Goal: Task Accomplishment & Management: Manage account settings

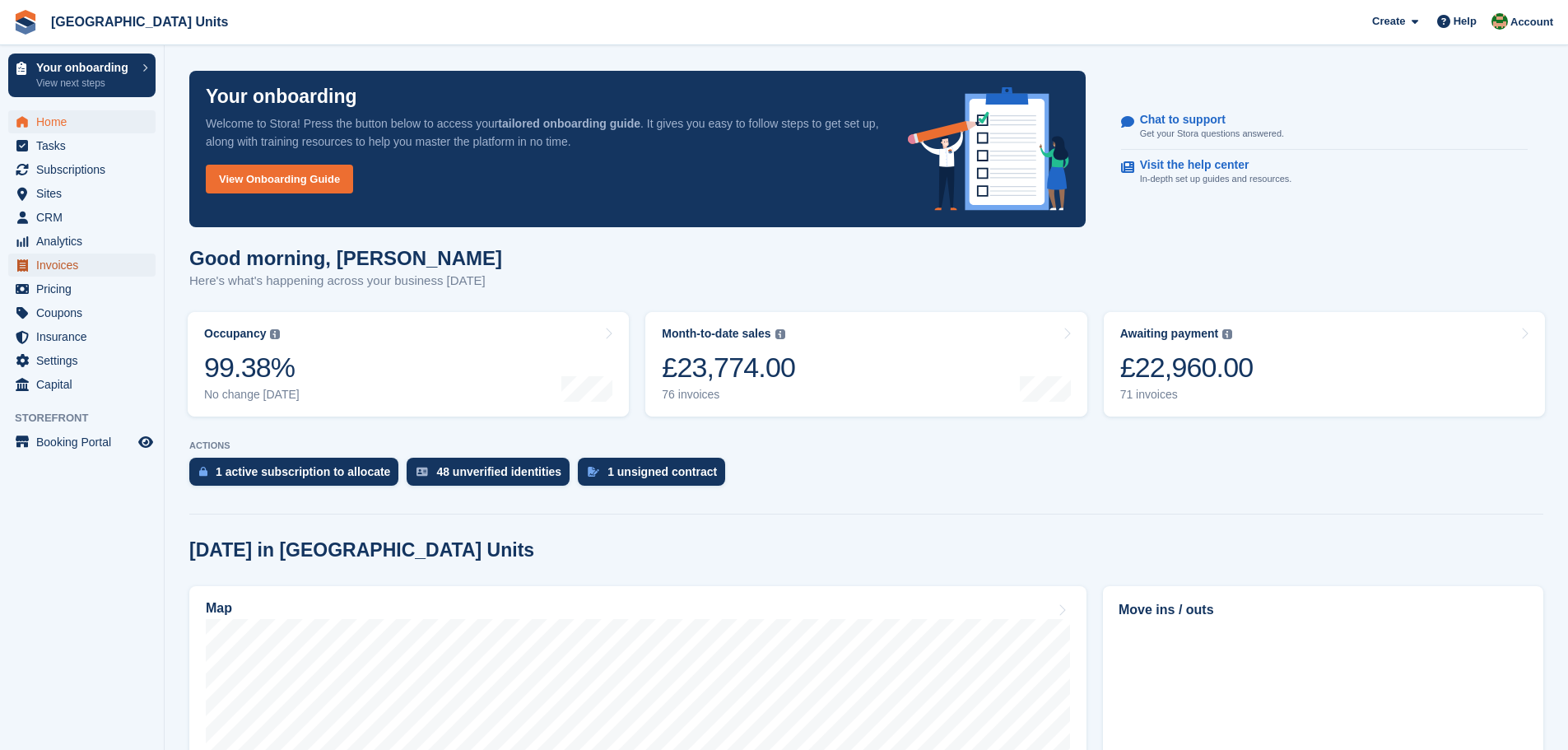
click at [56, 264] on span "Invoices" at bounding box center [86, 264] width 99 height 23
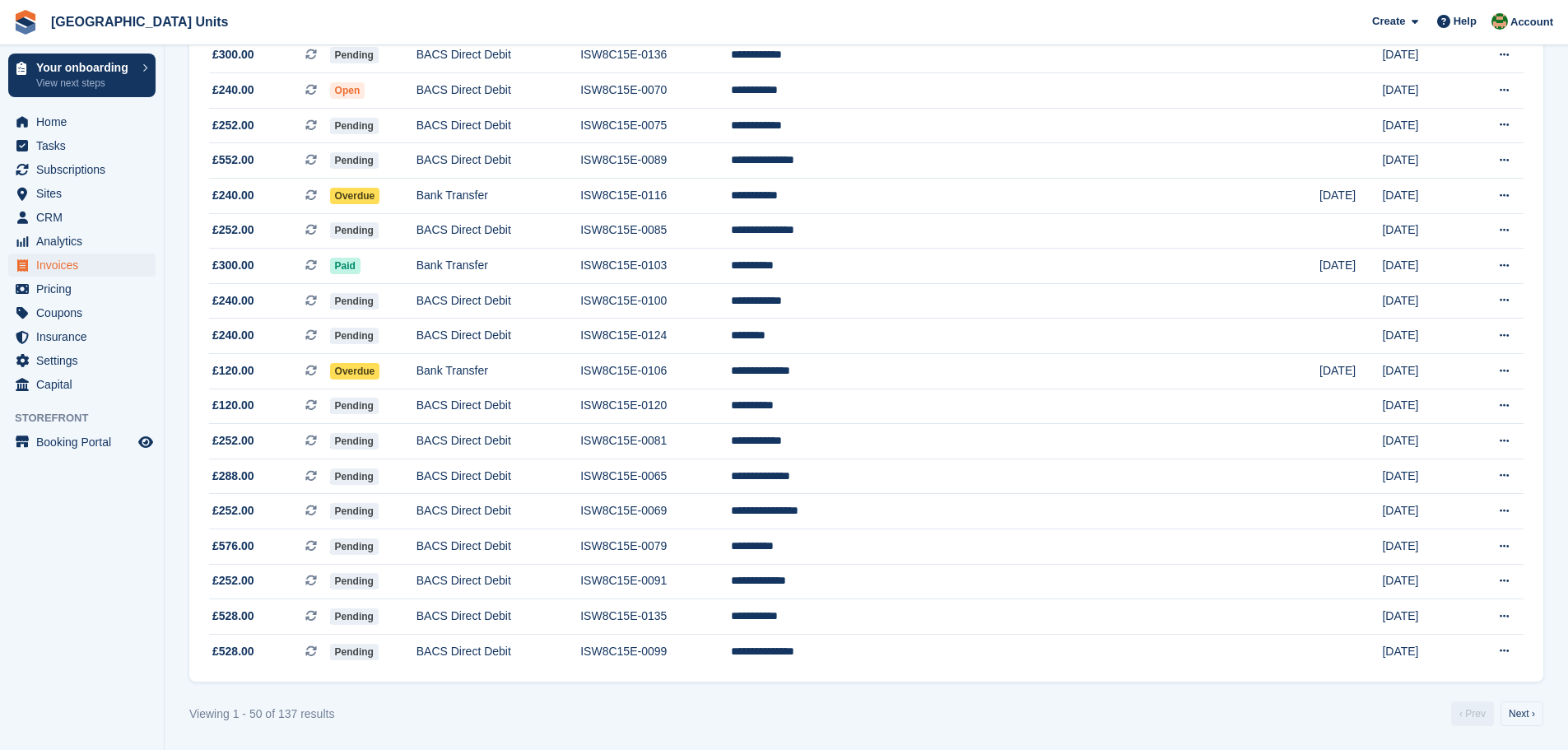
scroll to position [1361, 0]
click at [1525, 716] on link "Next ›" at bounding box center [1522, 713] width 43 height 24
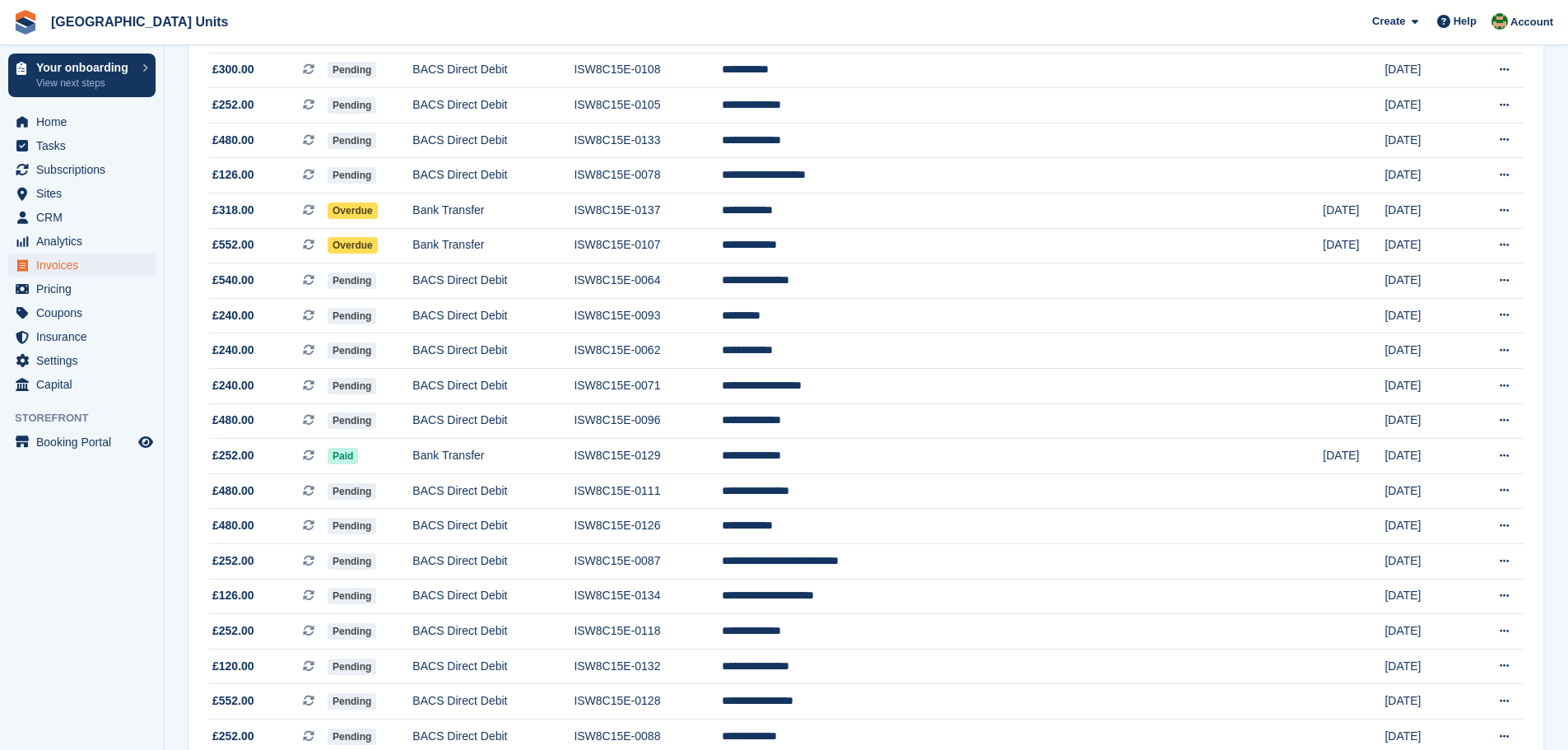
scroll to position [373, 0]
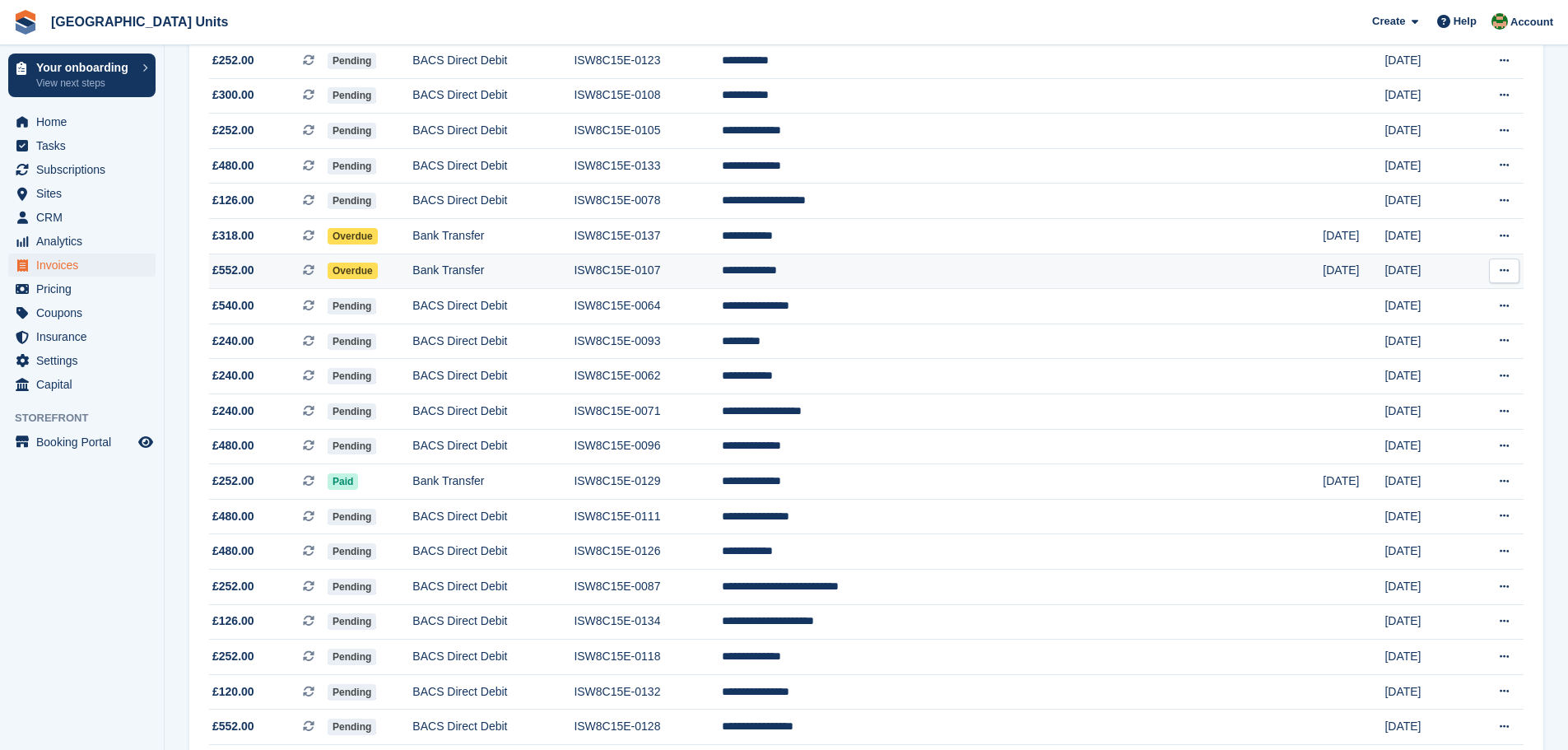
click at [328, 269] on span "£552.00 This is a recurring subscription invoice." at bounding box center [268, 270] width 119 height 18
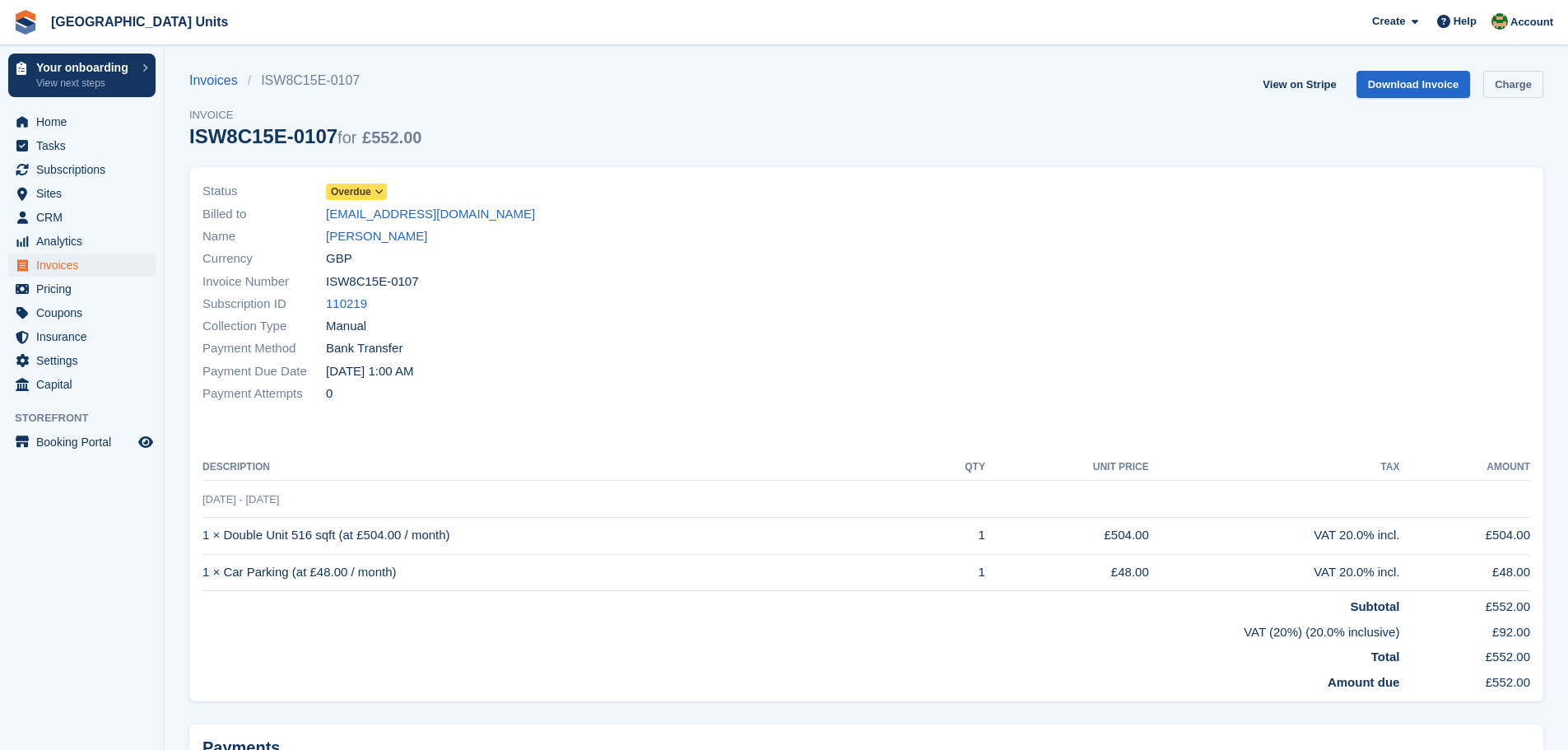
click at [1525, 82] on link "Charge" at bounding box center [1513, 84] width 60 height 27
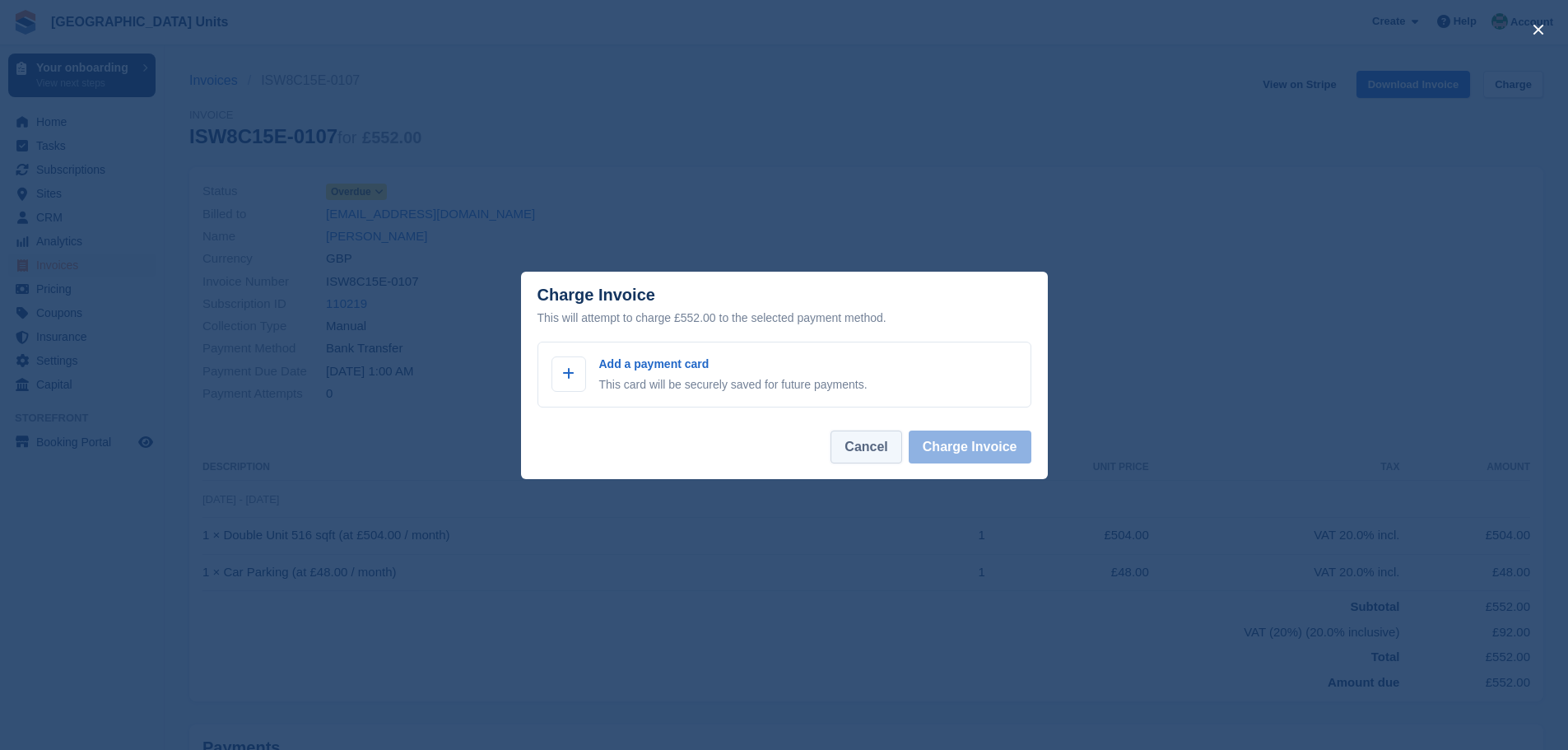
click at [865, 447] on button "Cancel" at bounding box center [866, 446] width 71 height 33
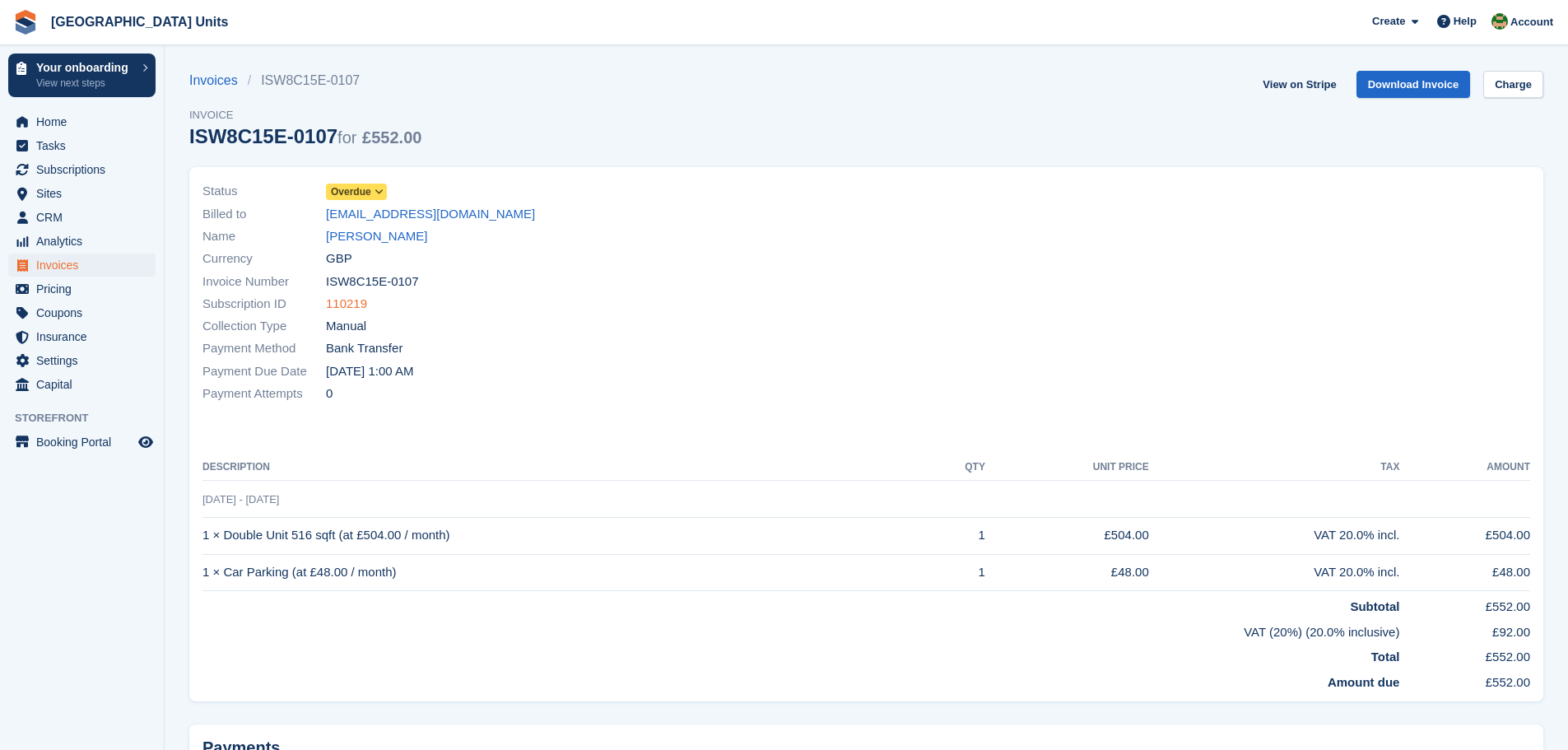
click at [344, 306] on link "110219" at bounding box center [346, 304] width 41 height 19
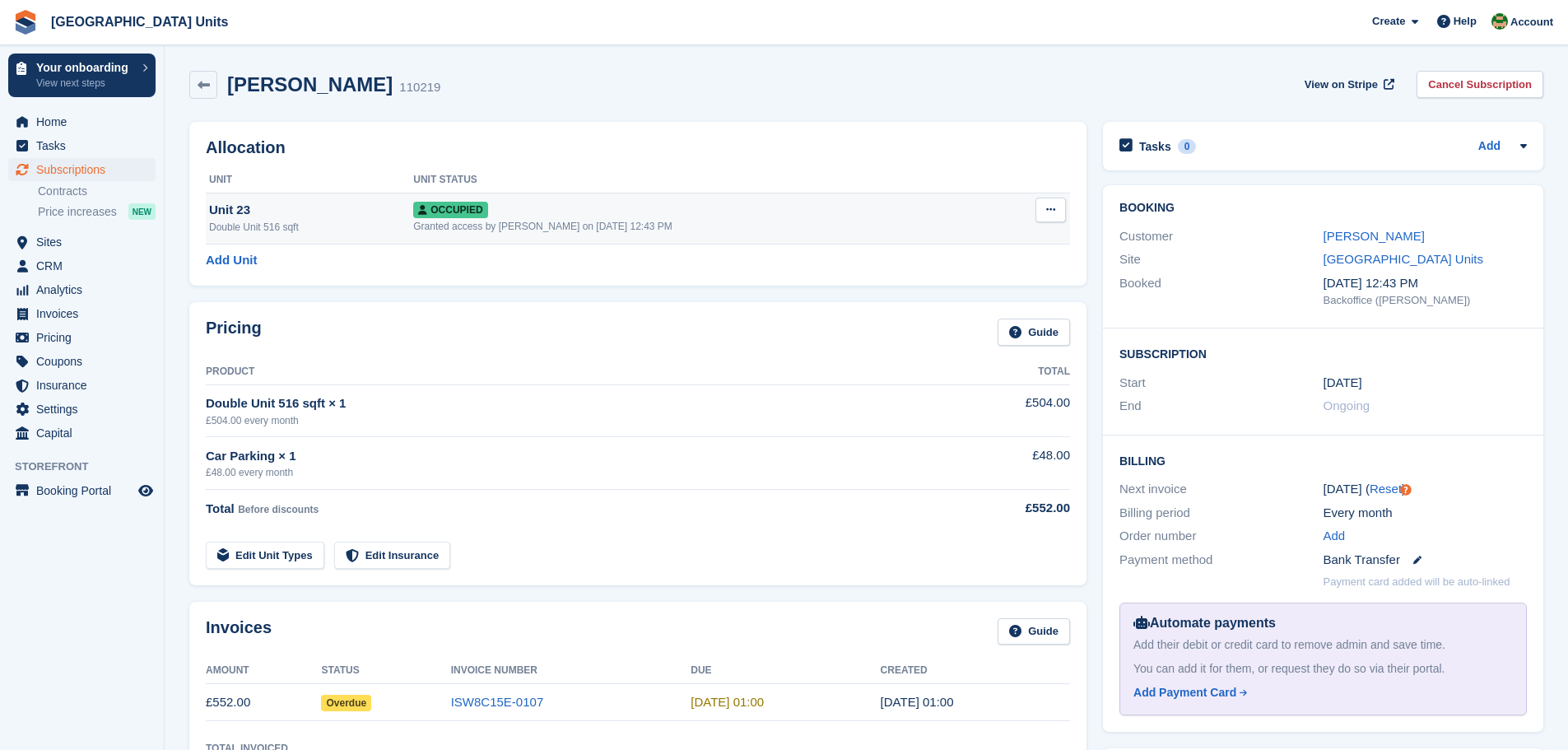
click at [1054, 208] on icon at bounding box center [1051, 209] width 9 height 10
click at [500, 354] on div "Pricing Guide" at bounding box center [638, 337] width 865 height 37
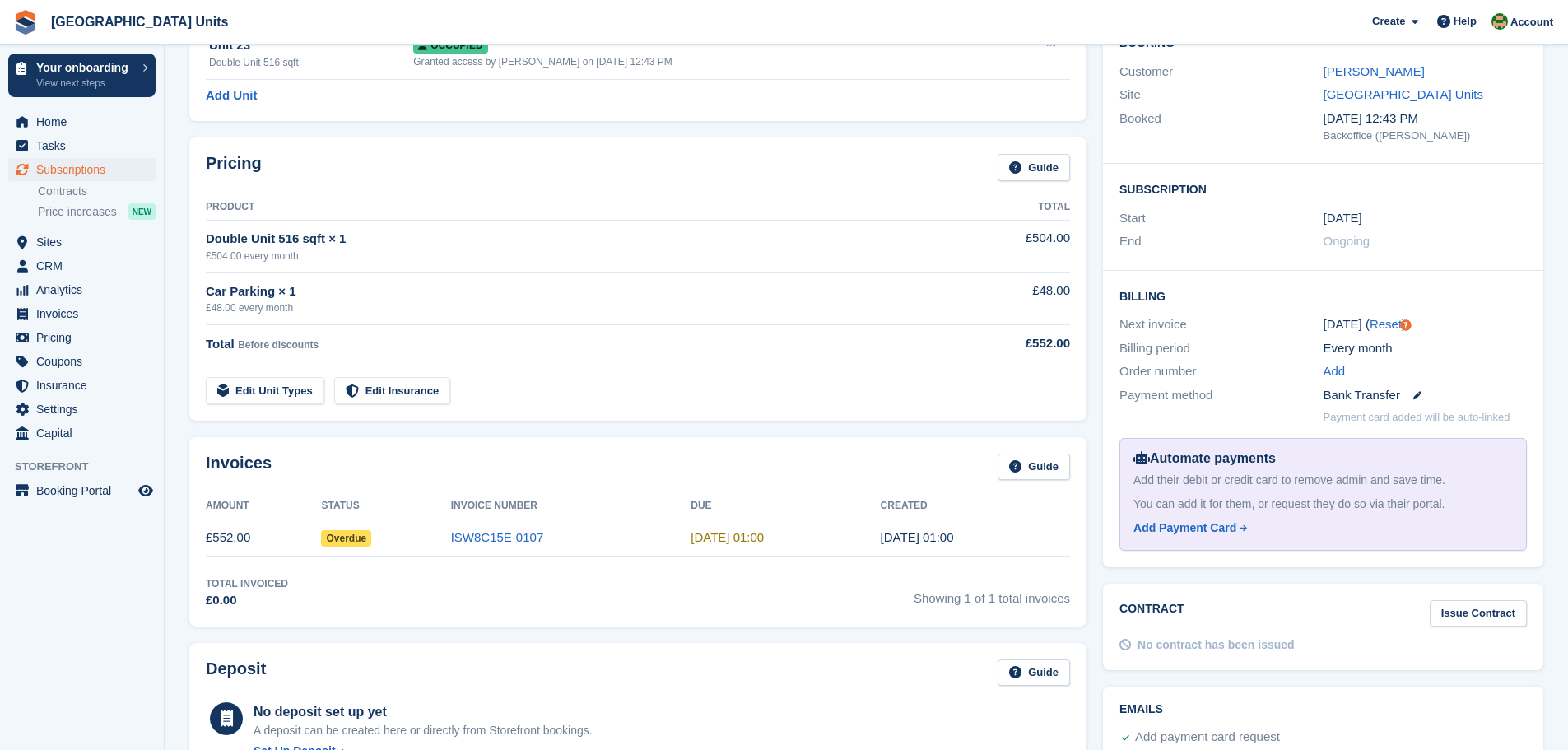
scroll to position [247, 0]
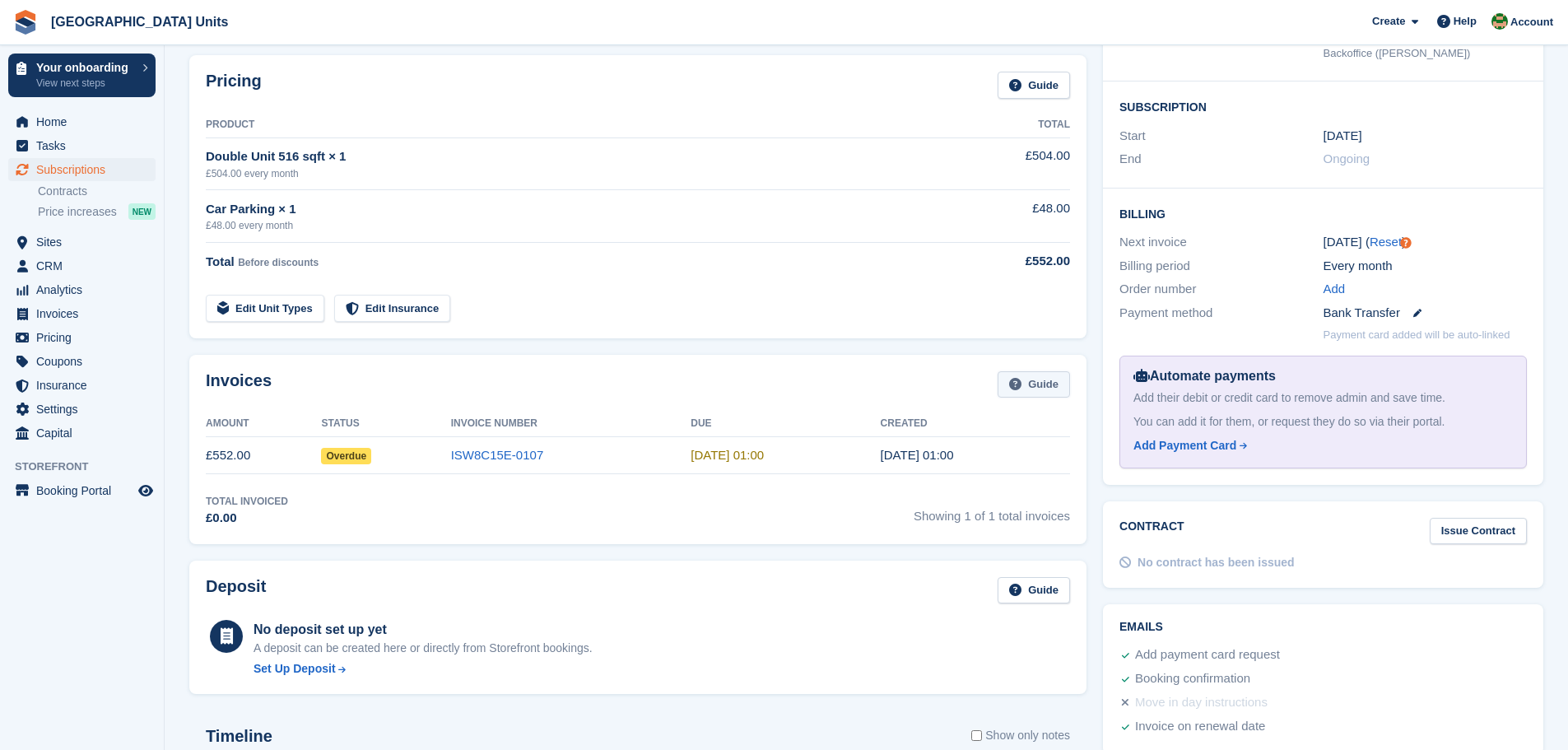
click at [1052, 383] on link "Guide" at bounding box center [1034, 385] width 73 height 27
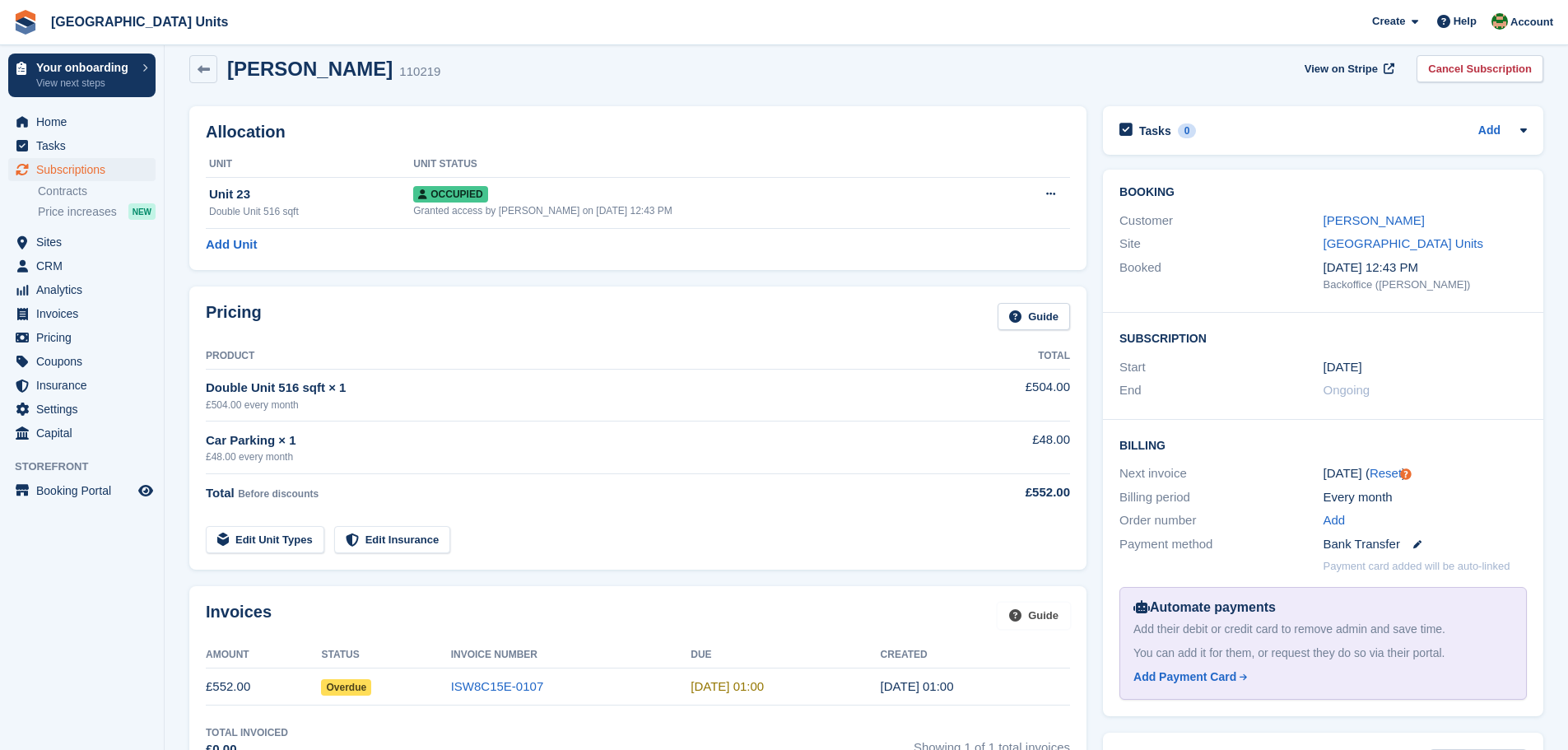
scroll to position [0, 0]
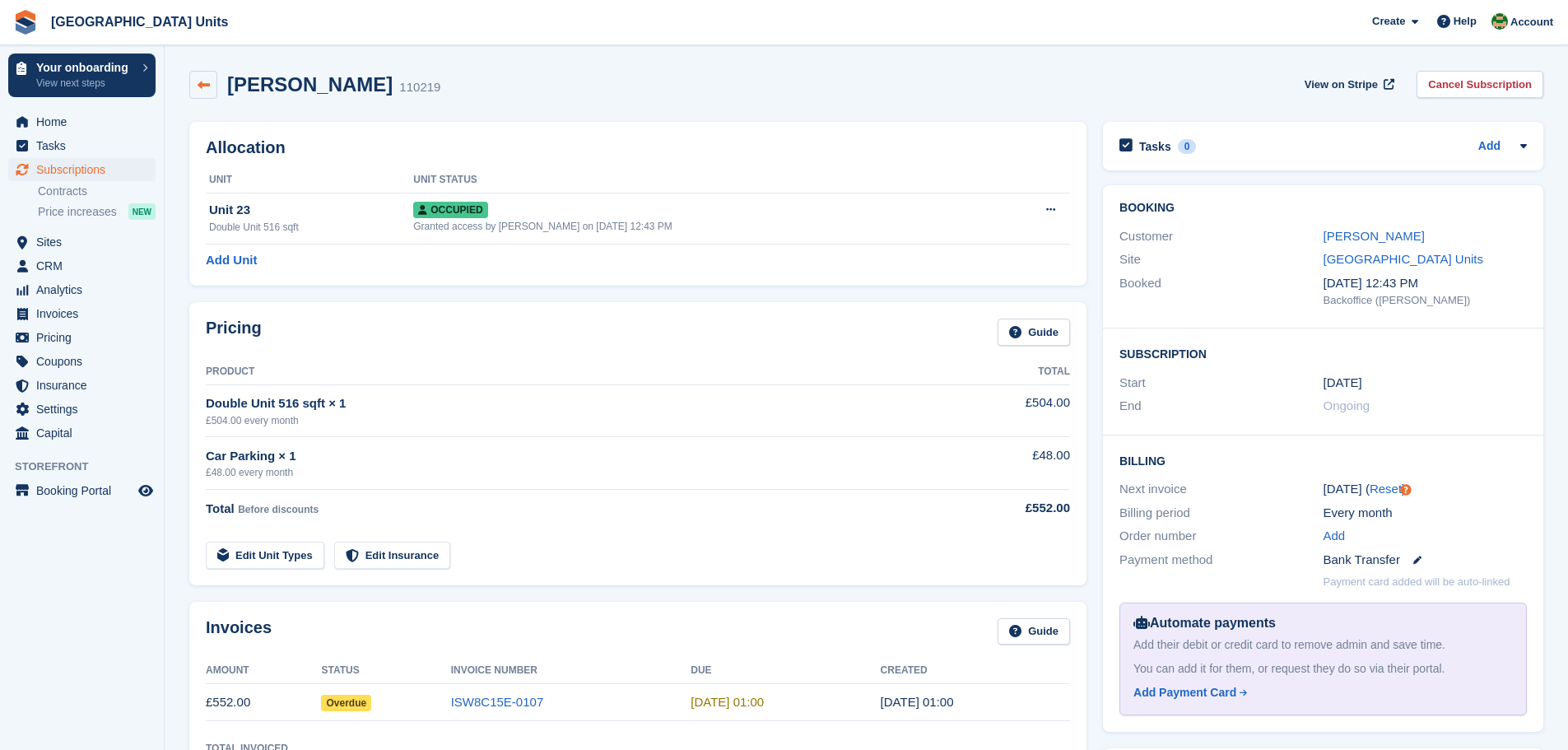
click at [208, 79] on icon at bounding box center [204, 85] width 12 height 12
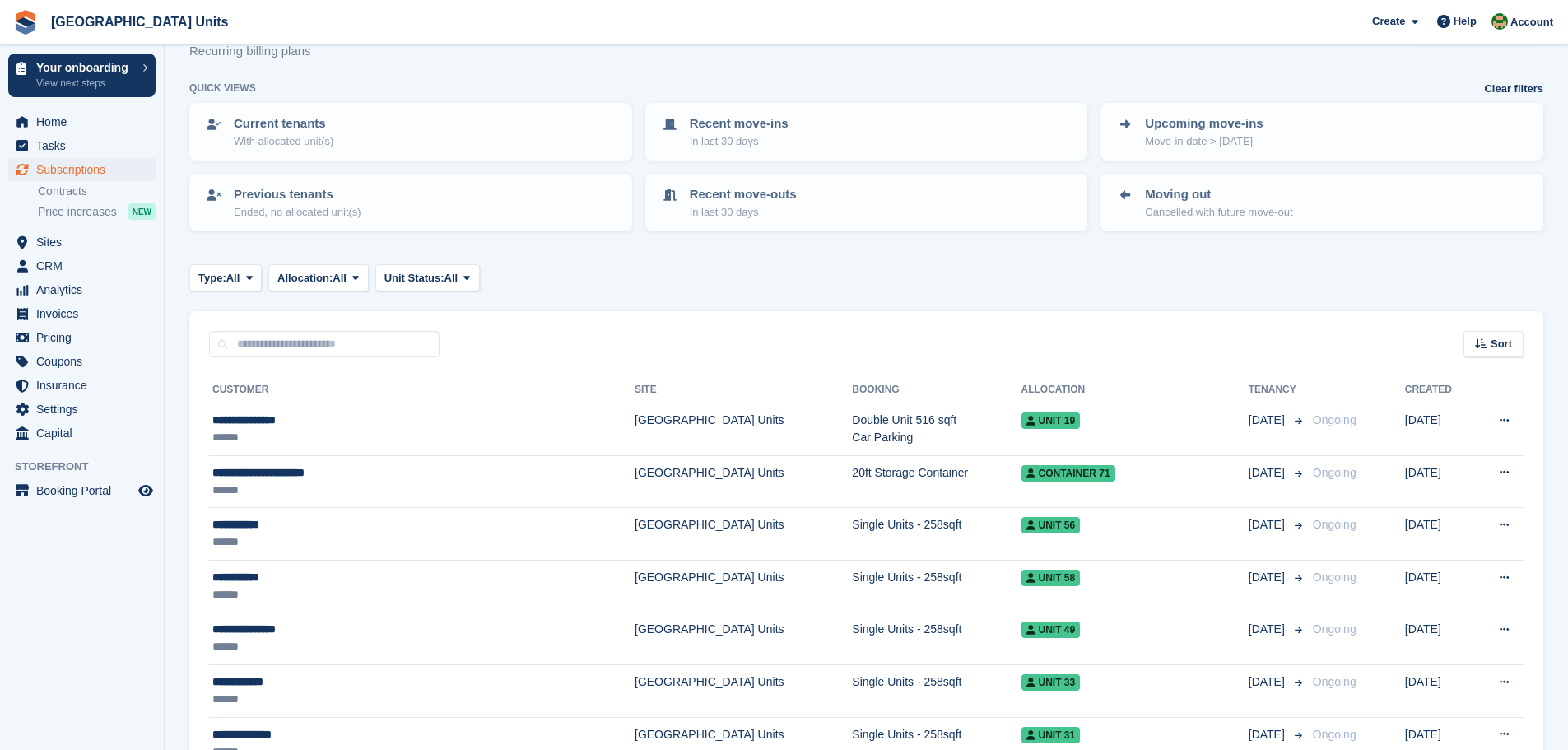
scroll to position [82, 0]
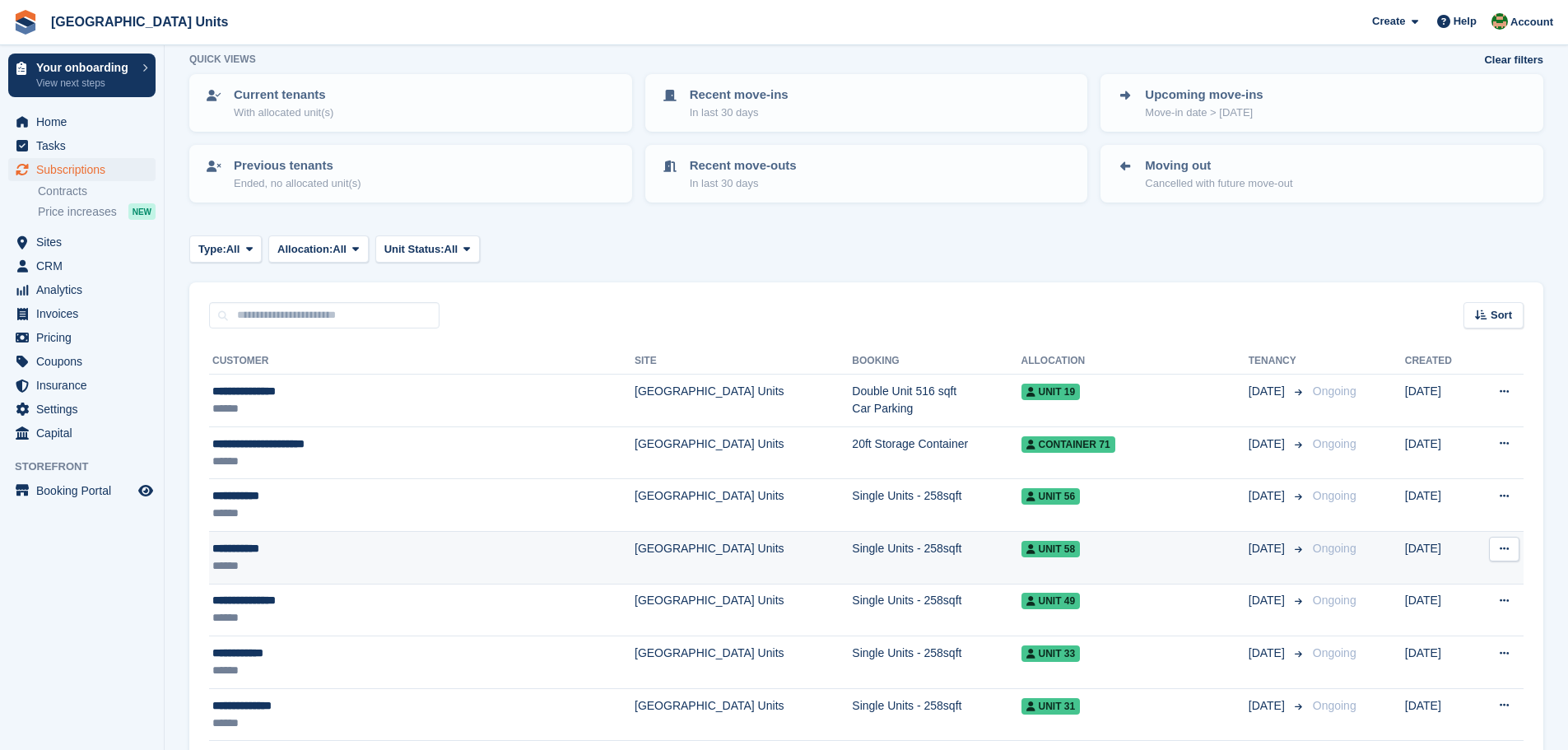
click at [276, 573] on div "******" at bounding box center [356, 566] width 289 height 18
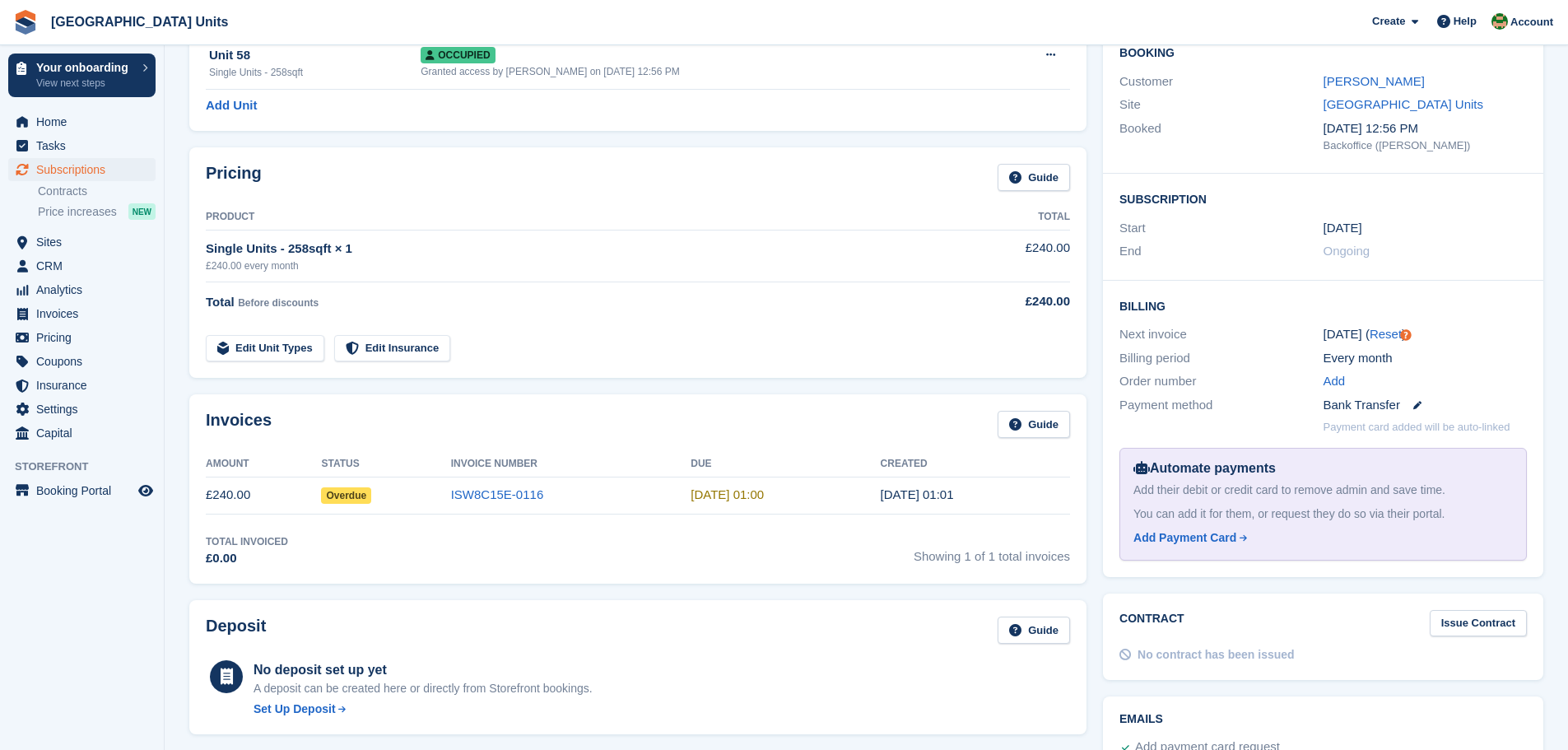
scroll to position [164, 0]
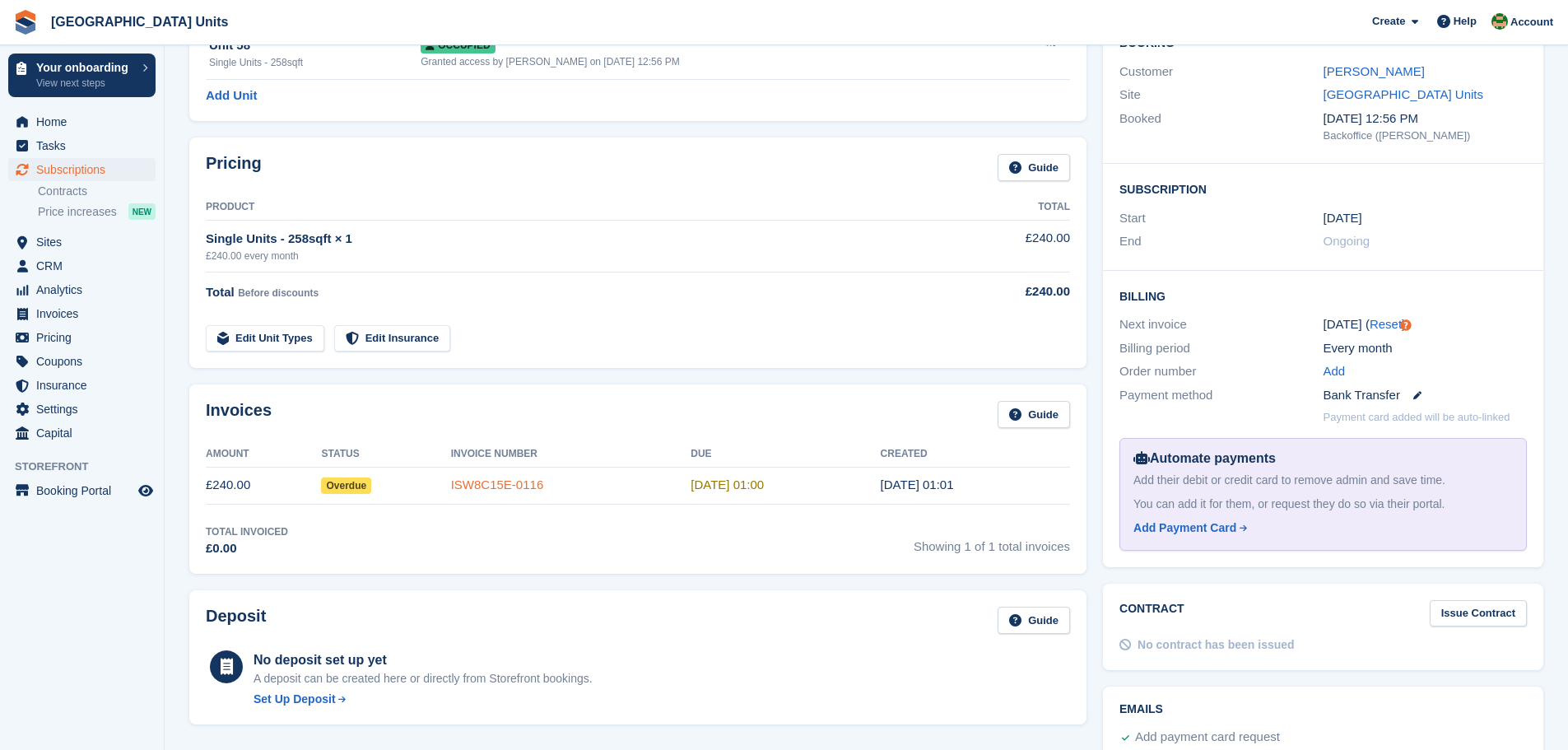
click at [518, 485] on link "ISW8C15E-0116" at bounding box center [498, 484] width 93 height 14
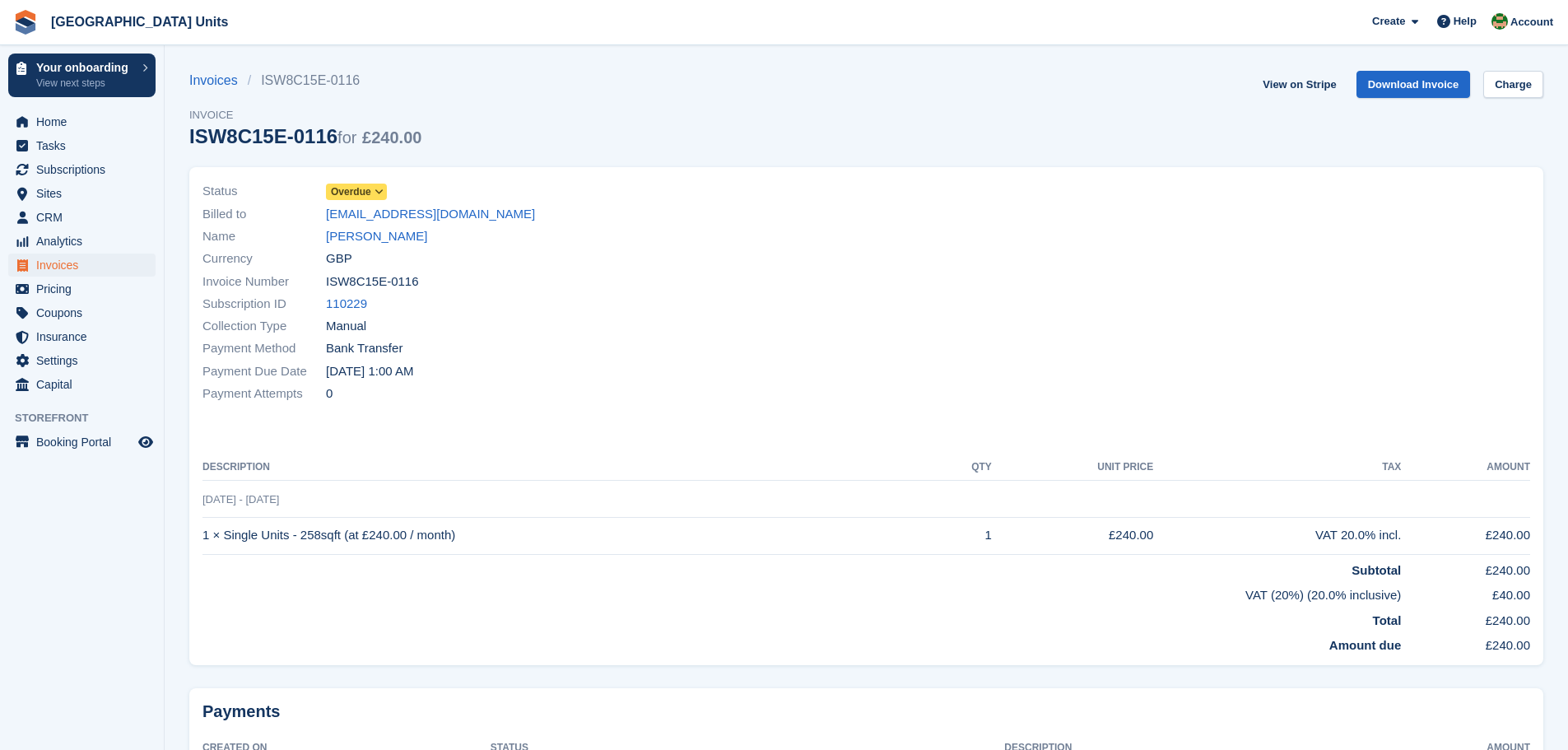
click at [378, 191] on icon at bounding box center [379, 191] width 9 height 10
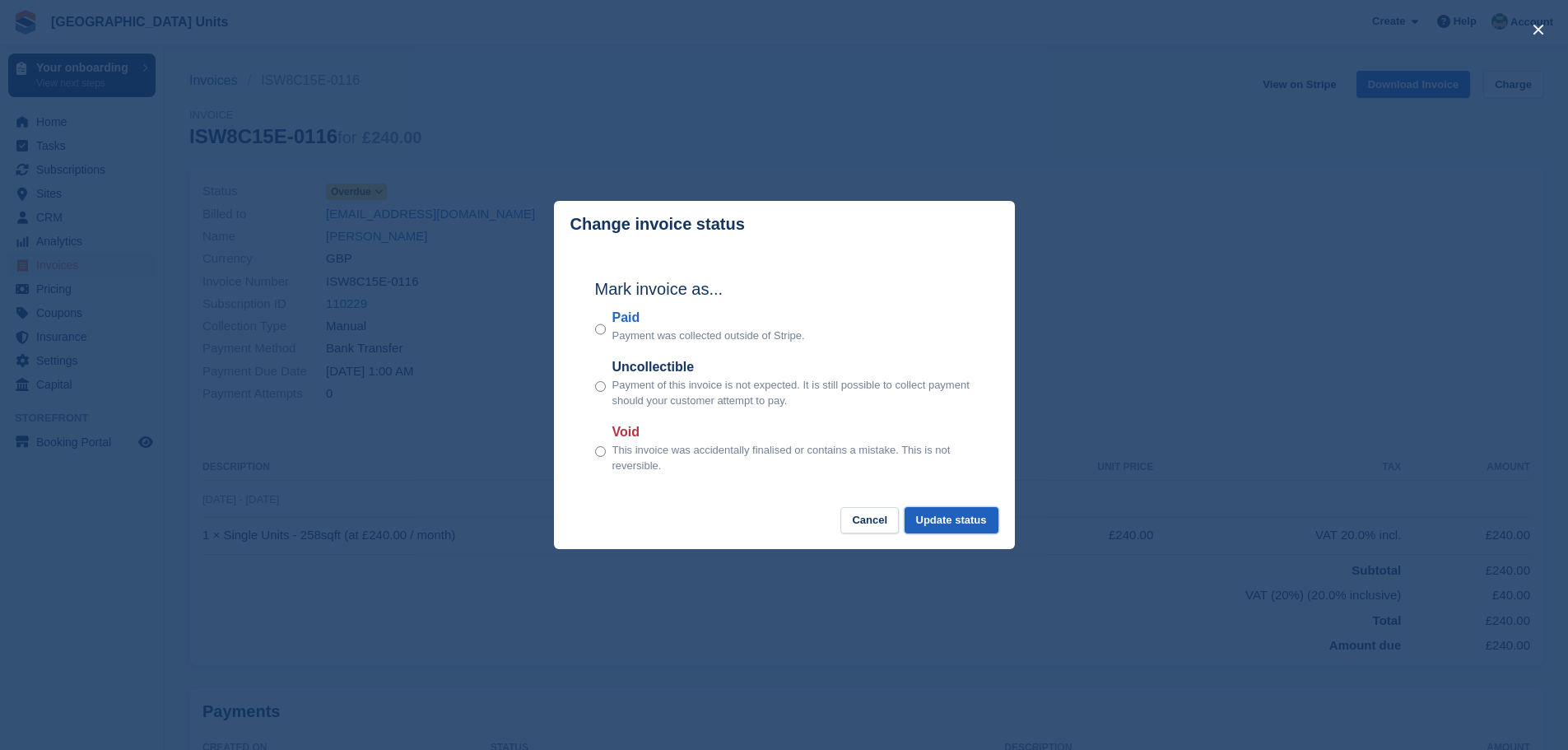
click at [962, 523] on button "Update status" at bounding box center [952, 520] width 93 height 27
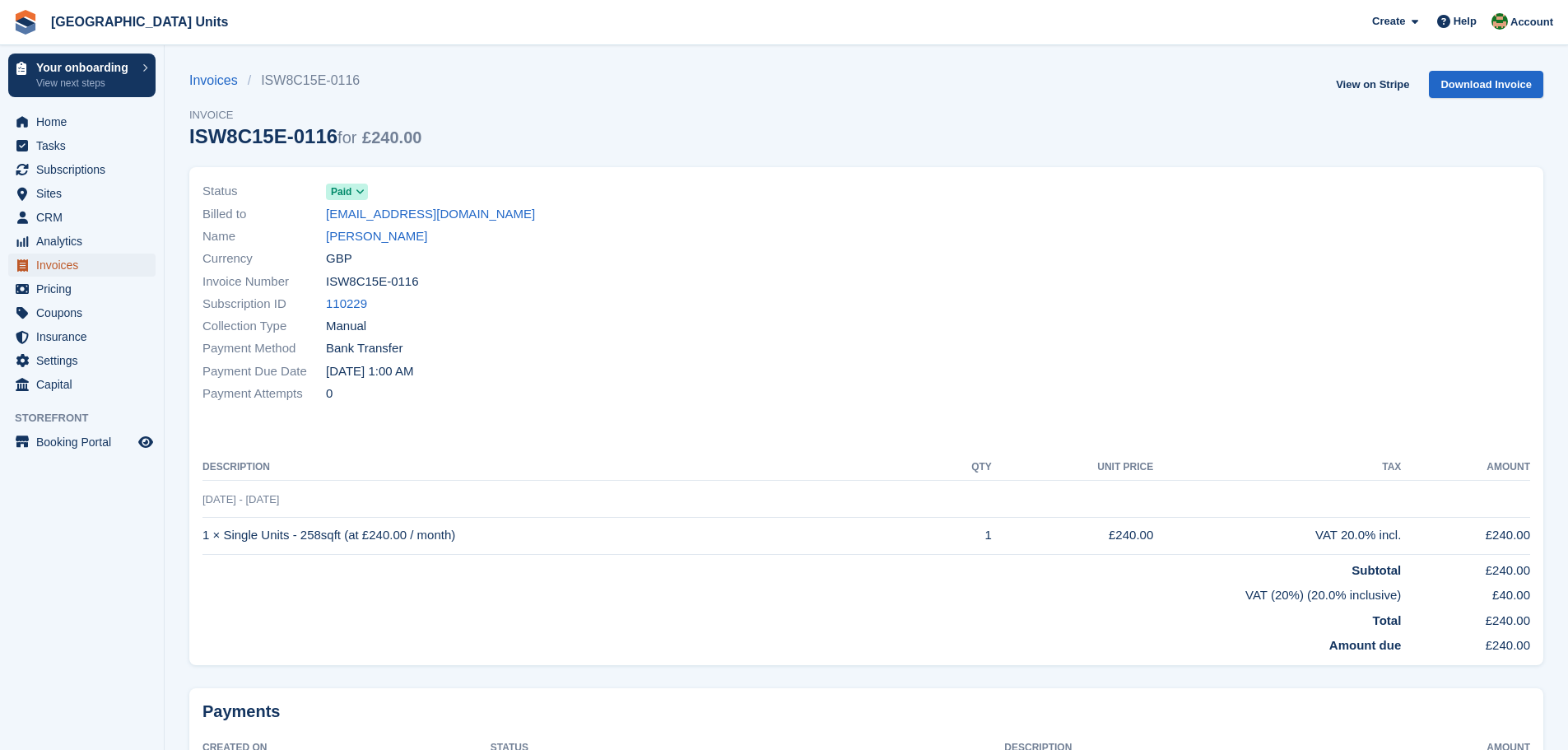
click at [53, 263] on span "Invoices" at bounding box center [86, 264] width 99 height 23
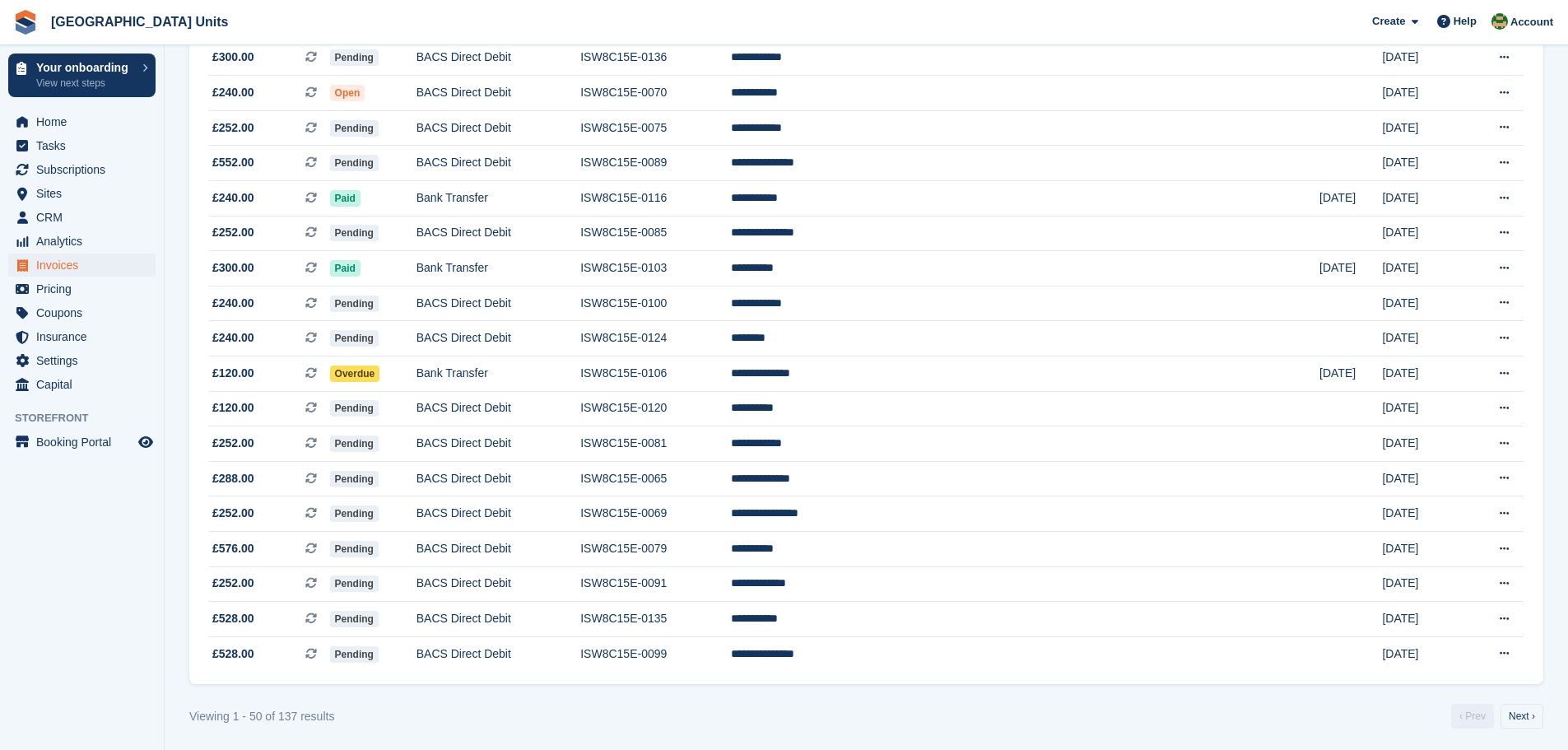
scroll to position [1361, 0]
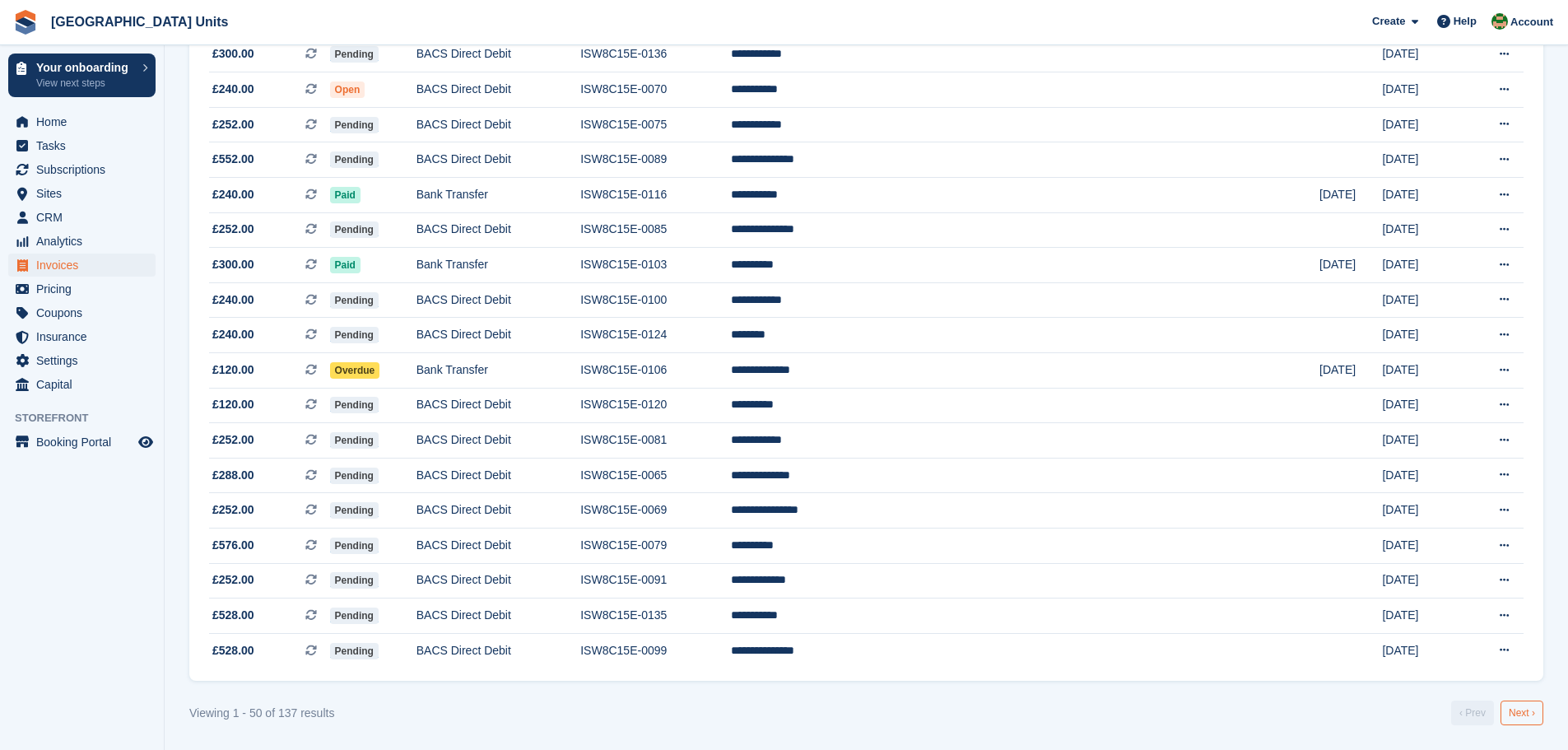
click at [1525, 715] on link "Next ›" at bounding box center [1522, 713] width 43 height 24
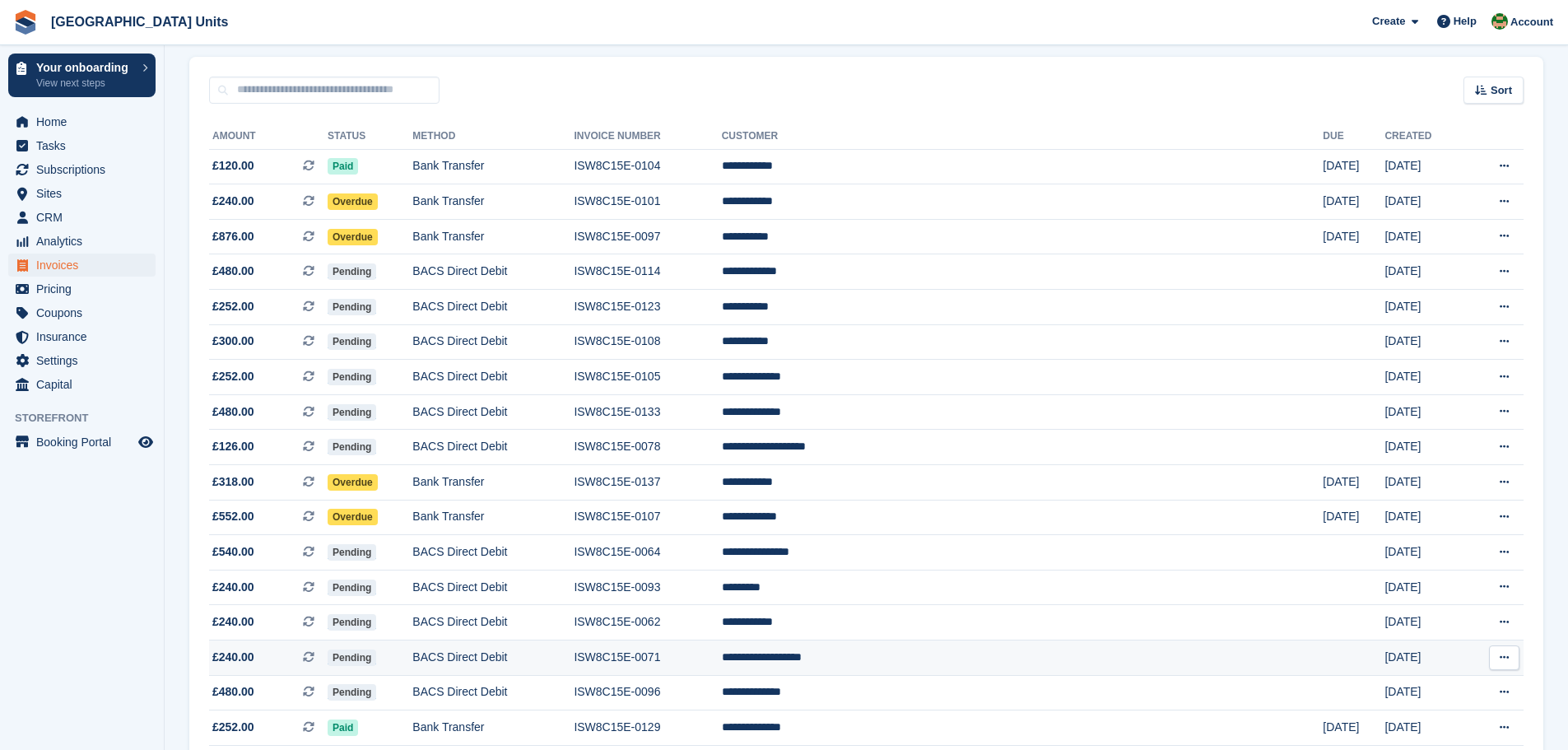
scroll to position [126, 0]
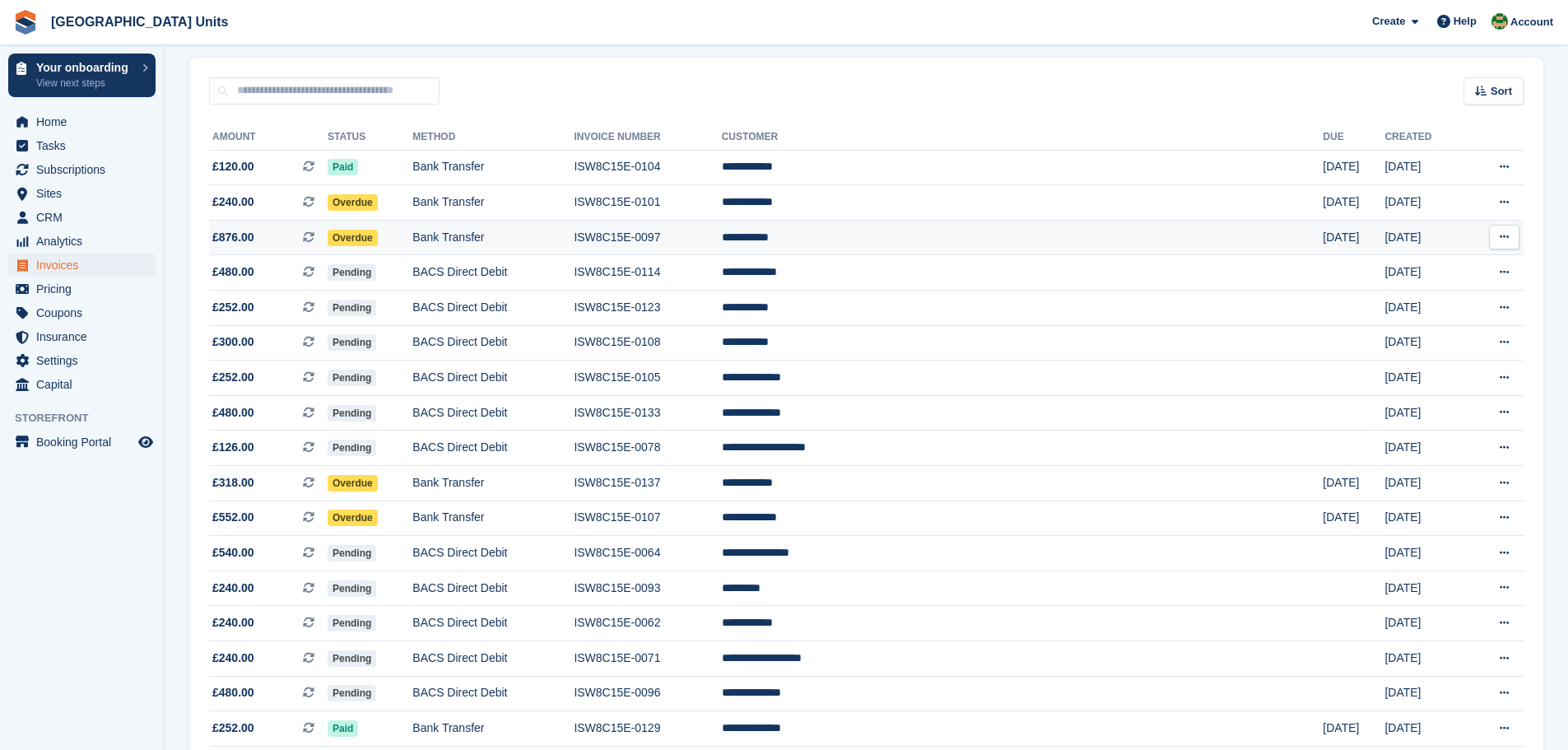
click at [378, 235] on span "Overdue" at bounding box center [353, 238] width 50 height 17
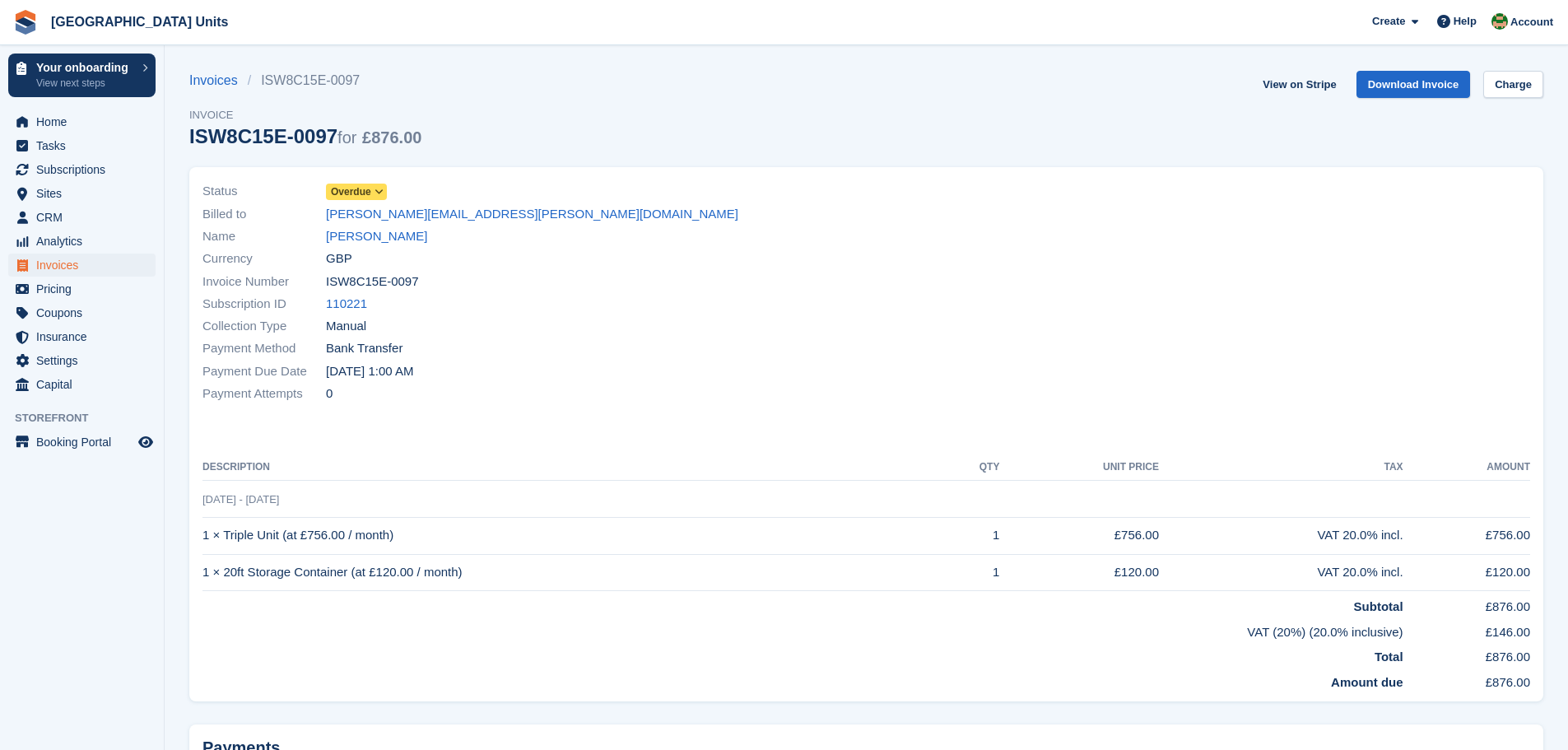
click at [379, 191] on icon at bounding box center [379, 191] width 9 height 10
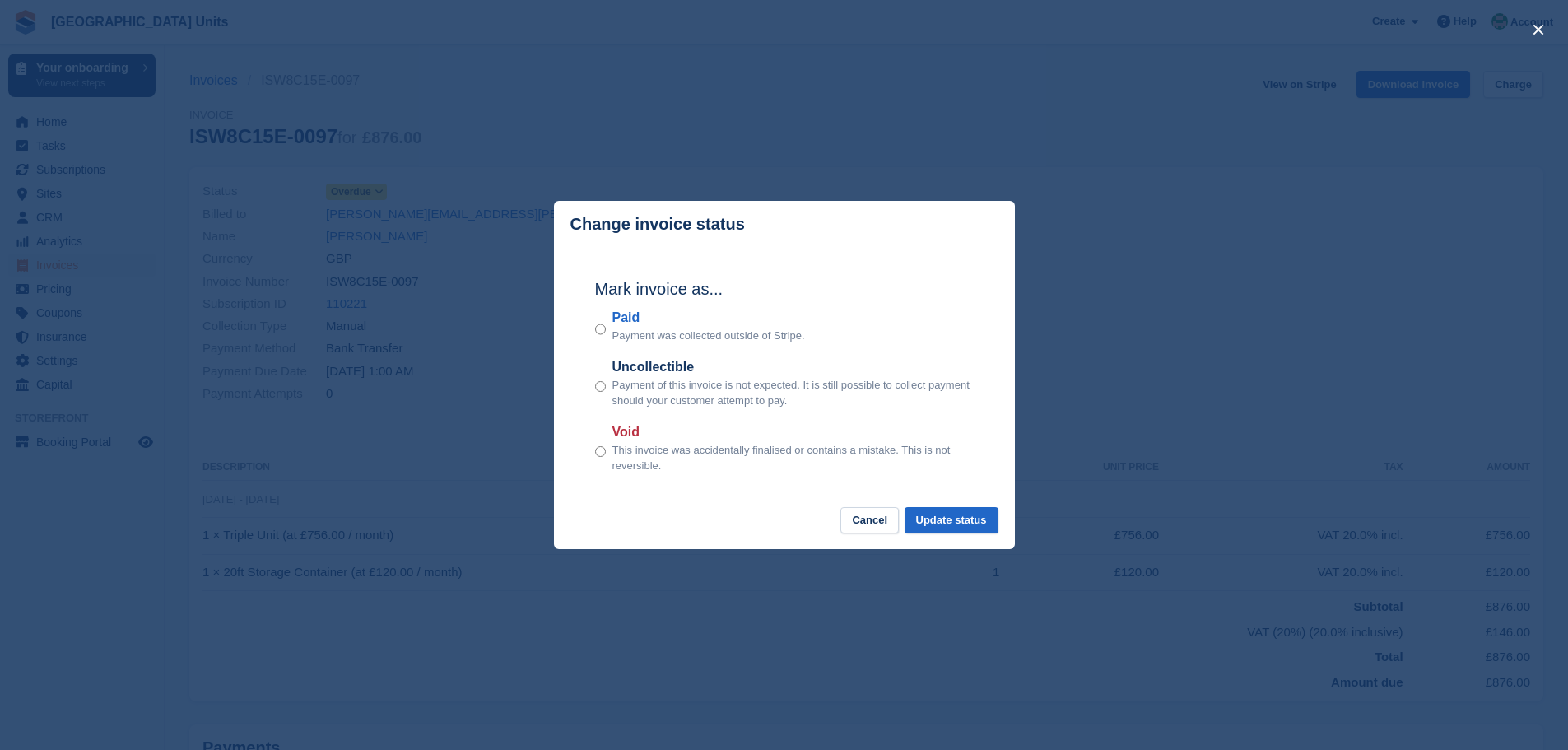
click at [591, 331] on div "Mark invoice as... Paid Payment was collected outside of Stripe. Uncollectible …" at bounding box center [784, 377] width 412 height 260
click at [960, 521] on button "Update status" at bounding box center [952, 520] width 93 height 27
